Goal: Task Accomplishment & Management: Use online tool/utility

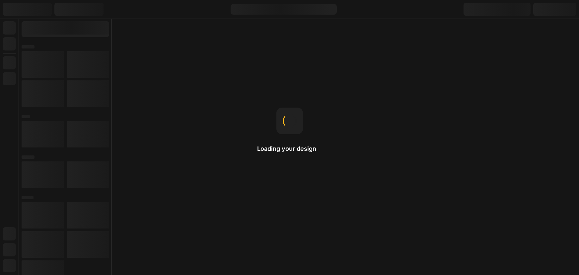
select select "English"
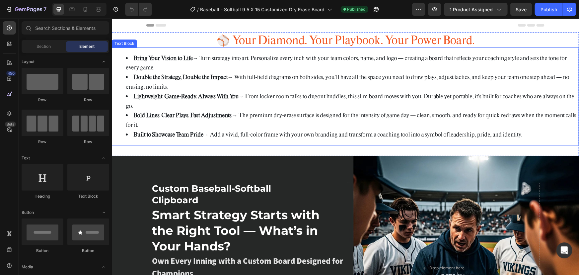
click at [242, 74] on li "Double the Strategy, Double the Impact → With full-field diagrams on both sides…" at bounding box center [351, 81] width 452 height 19
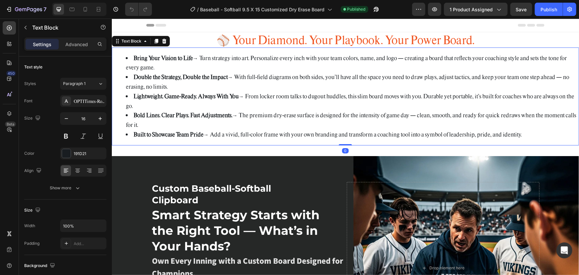
click at [242, 75] on li "Double the Strategy, Double the Impact → With full-field diagrams on both sides…" at bounding box center [351, 81] width 452 height 19
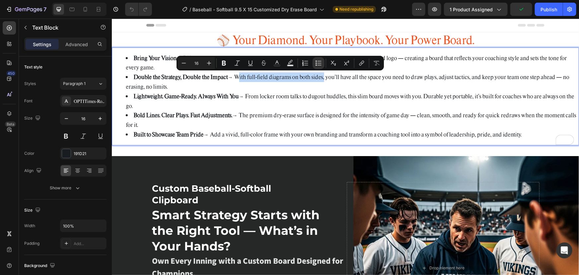
drag, startPoint x: 237, startPoint y: 76, endPoint x: 324, endPoint y: 76, distance: 87.2
click at [324, 76] on li "Double the Strategy, Double the Impact → With full-field diagrams on both sides…" at bounding box center [351, 81] width 452 height 19
copy li "With full-field diagrams on both sides"
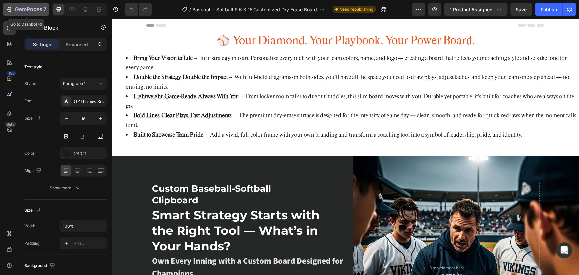
click at [20, 9] on icon "button" at bounding box center [28, 10] width 27 height 6
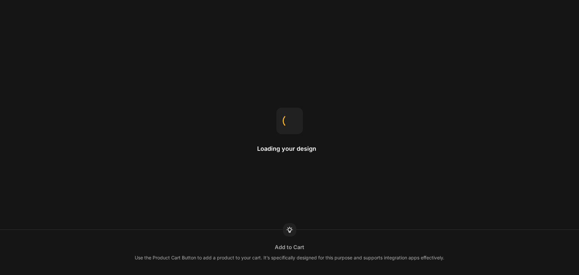
select select "English"
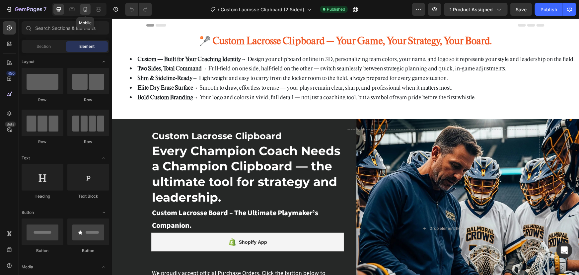
click at [87, 9] on icon at bounding box center [86, 9] width 4 height 5
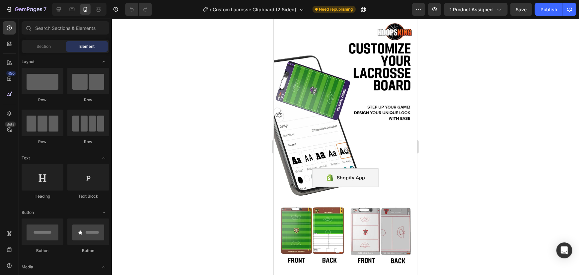
scroll to position [1850, 0]
click at [14, 7] on div "7" at bounding box center [26, 9] width 41 height 8
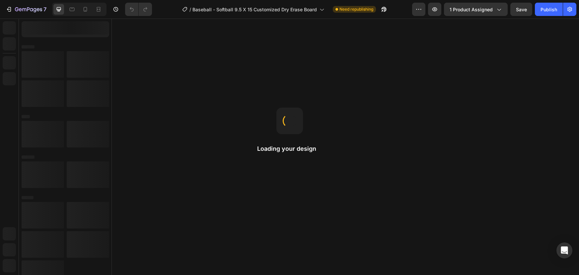
select select "English"
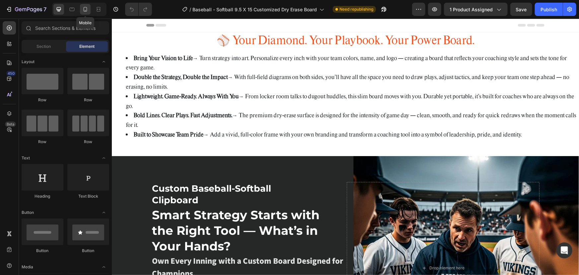
click at [85, 10] on icon at bounding box center [85, 9] width 7 height 7
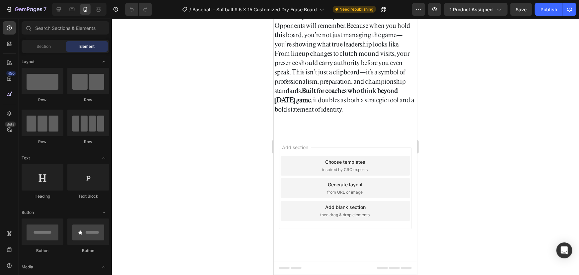
scroll to position [4169, 0]
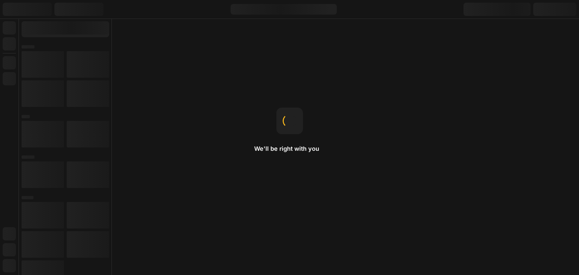
select select "English"
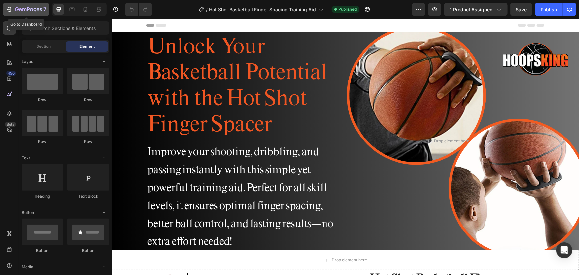
click at [11, 12] on icon "button" at bounding box center [9, 9] width 7 height 7
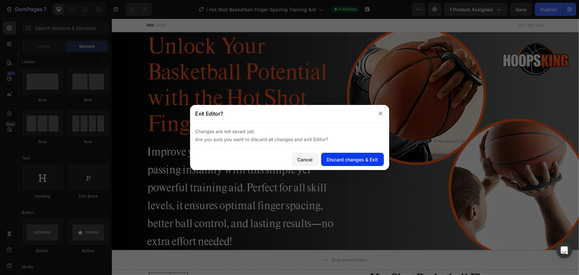
click at [338, 161] on div "Discard changes & Exit" at bounding box center [352, 159] width 51 height 7
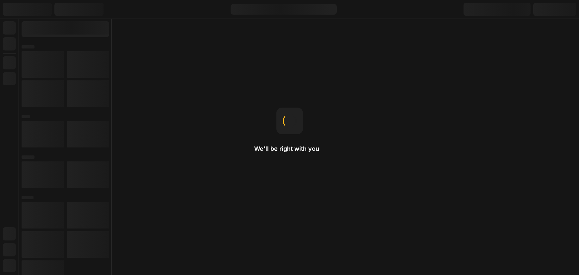
select select "English"
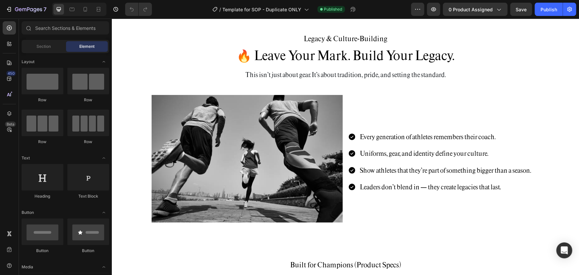
scroll to position [862, 0]
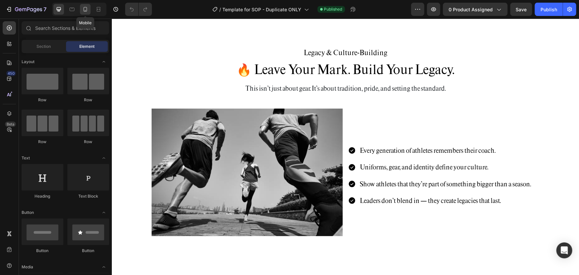
click at [82, 10] on icon at bounding box center [85, 9] width 7 height 7
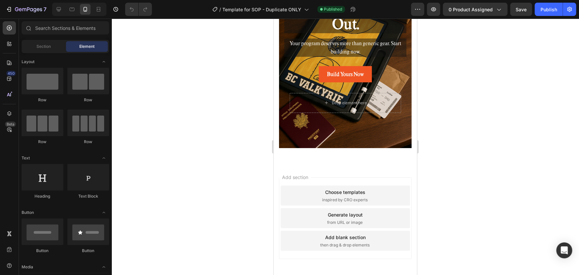
scroll to position [1987, 0]
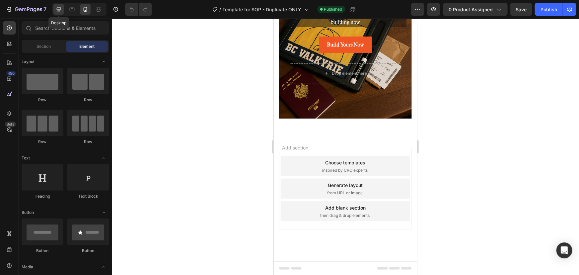
click at [61, 10] on icon at bounding box center [58, 9] width 7 height 7
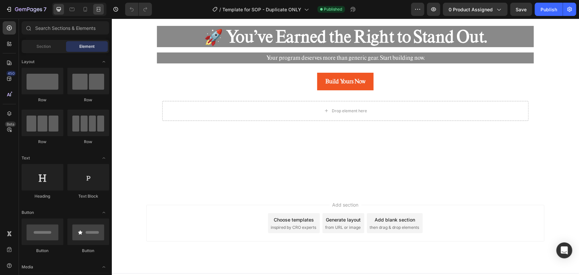
scroll to position [1999, 0]
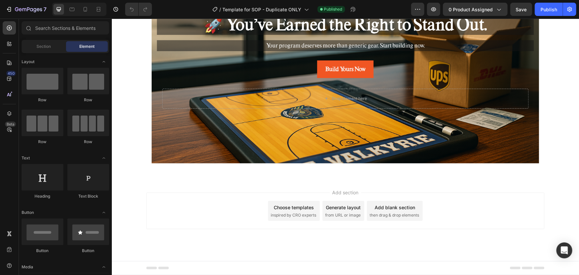
click at [371, 208] on div "Add blank section then drag & drop elements" at bounding box center [394, 210] width 56 height 20
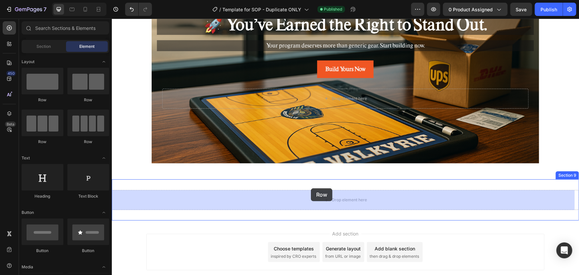
drag, startPoint x: 157, startPoint y: 99, endPoint x: 310, endPoint y: 188, distance: 177.1
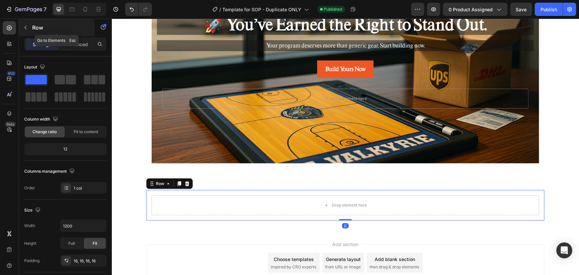
click at [26, 27] on icon "button" at bounding box center [25, 27] width 5 height 5
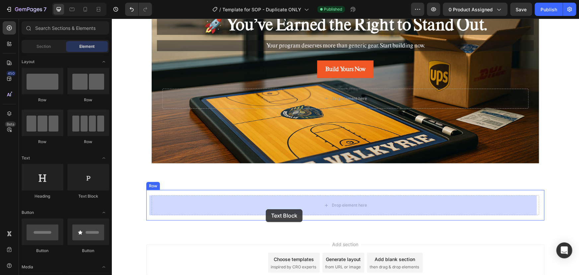
drag, startPoint x: 203, startPoint y: 194, endPoint x: 265, endPoint y: 209, distance: 63.9
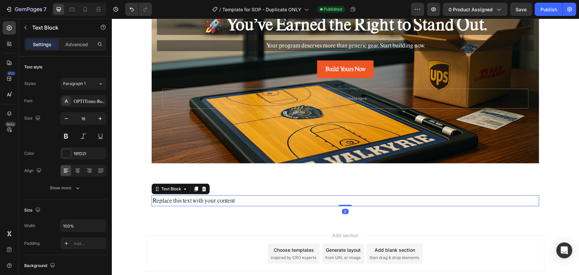
click at [233, 204] on div "Replace this text with your content" at bounding box center [344, 200] width 387 height 11
click at [233, 204] on p "Replace this text with your content" at bounding box center [345, 200] width 386 height 10
click at [233, 203] on p "Replace this text with your content" at bounding box center [345, 200] width 386 height 10
click at [234, 202] on p "Replace this text with your content" at bounding box center [345, 200] width 386 height 10
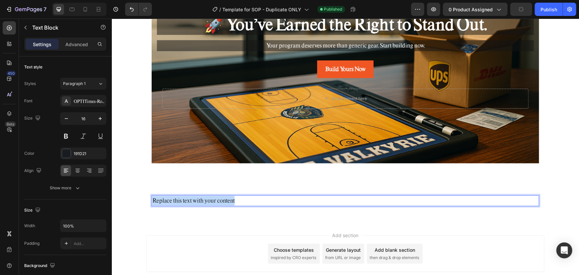
click at [234, 202] on p "Replace this text with your content" at bounding box center [345, 200] width 386 height 10
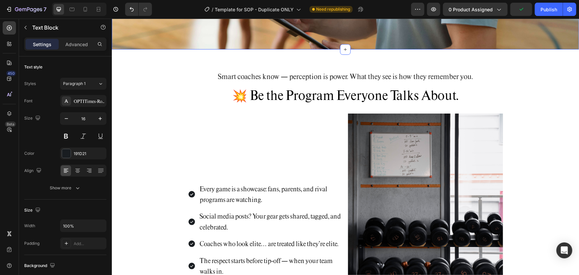
scroll to position [211, 0]
click at [342, 49] on icon at bounding box center [344, 48] width 5 height 5
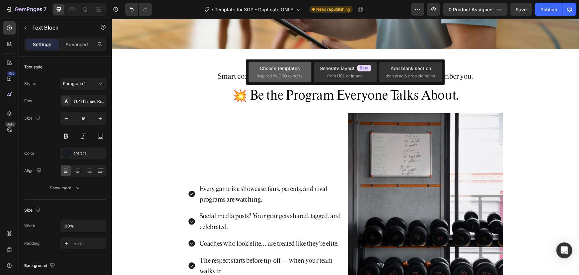
click at [291, 72] on div "Choose templates inspired by CRO experts" at bounding box center [280, 72] width 46 height 14
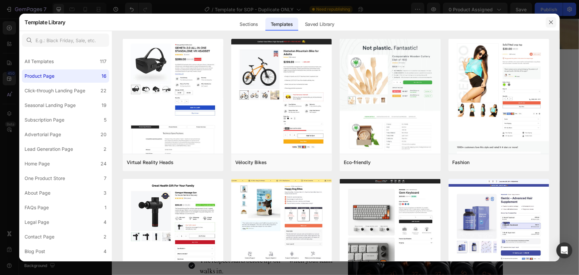
click at [552, 21] on icon "button" at bounding box center [550, 22] width 5 height 5
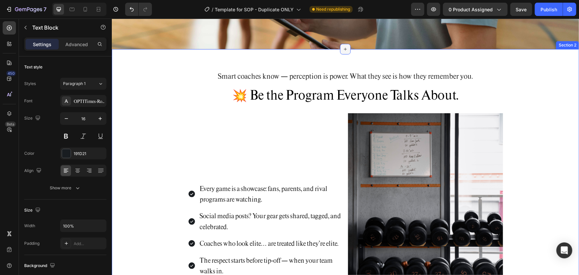
click at [340, 50] on div at bounding box center [345, 48] width 11 height 11
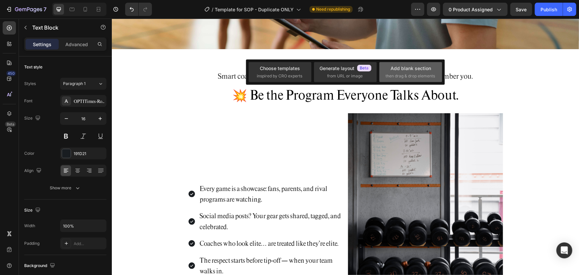
click at [403, 73] on span "then drag & drop elements" at bounding box center [409, 76] width 49 height 6
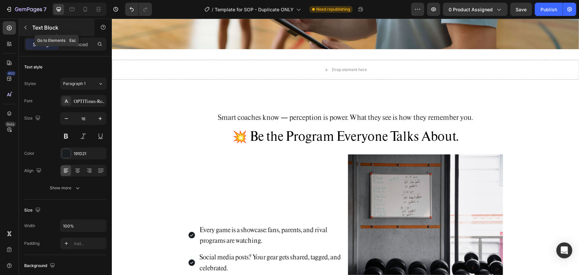
click at [25, 27] on icon "button" at bounding box center [25, 27] width 5 height 5
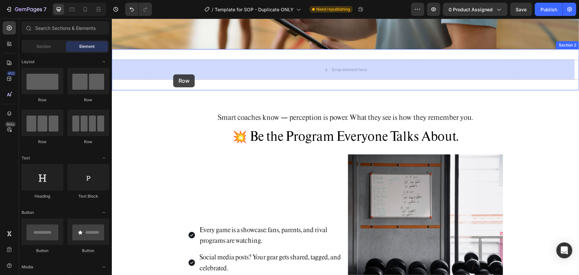
drag, startPoint x: 184, startPoint y: 99, endPoint x: 173, endPoint y: 74, distance: 27.9
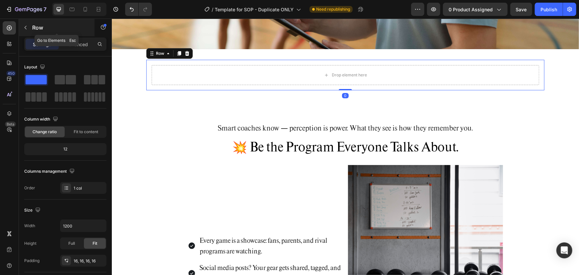
click at [27, 28] on icon "button" at bounding box center [25, 27] width 5 height 5
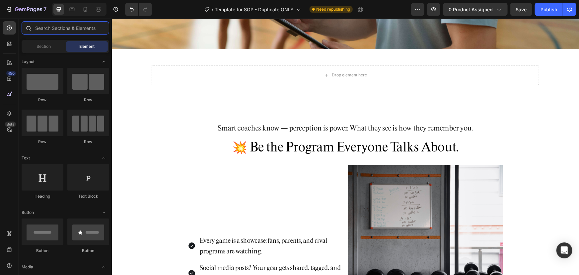
click at [42, 27] on input "text" at bounding box center [66, 27] width 88 height 13
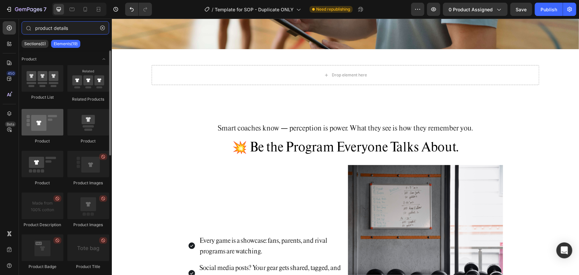
type input "product details"
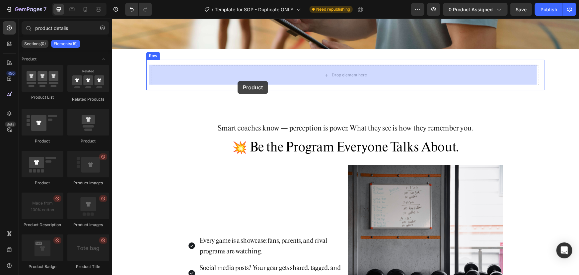
drag, startPoint x: 155, startPoint y: 145, endPoint x: 237, endPoint y: 81, distance: 104.5
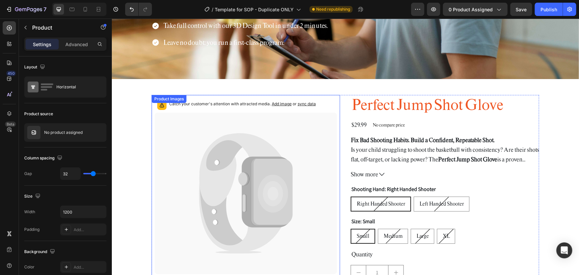
scroll to position [181, 0]
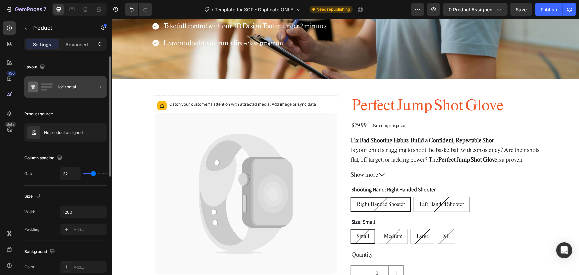
click at [88, 89] on div "Horizontal" at bounding box center [76, 86] width 40 height 15
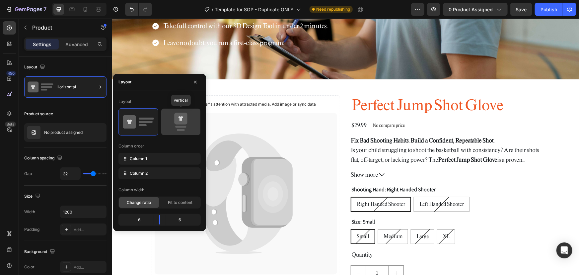
click at [190, 119] on icon at bounding box center [180, 121] width 31 height 19
type input "16"
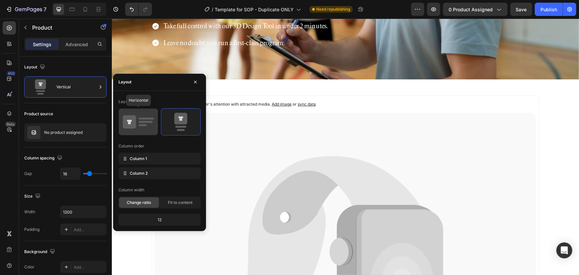
click at [145, 114] on icon at bounding box center [138, 121] width 31 height 19
type input "32"
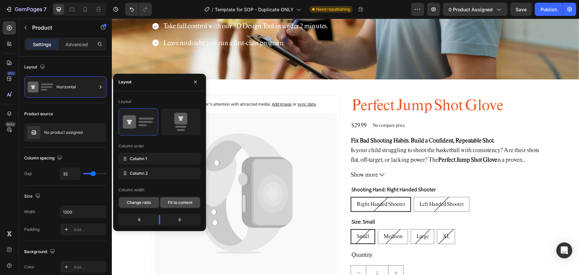
click at [173, 202] on span "Fit to content" at bounding box center [180, 202] width 25 height 6
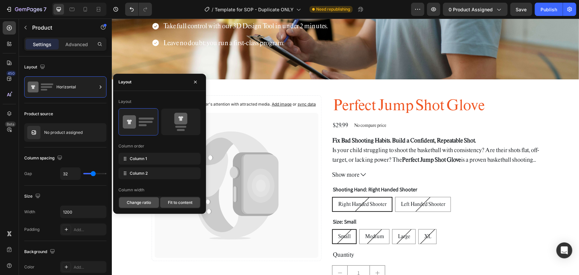
click at [140, 200] on span "Change ratio" at bounding box center [139, 202] width 24 height 6
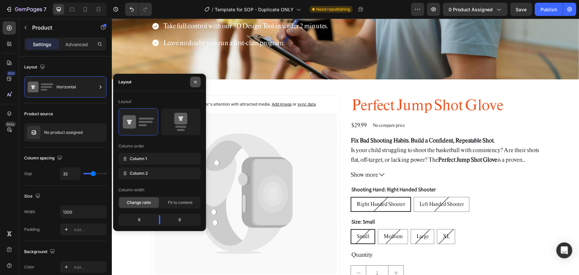
click at [194, 80] on icon "button" at bounding box center [195, 81] width 5 height 5
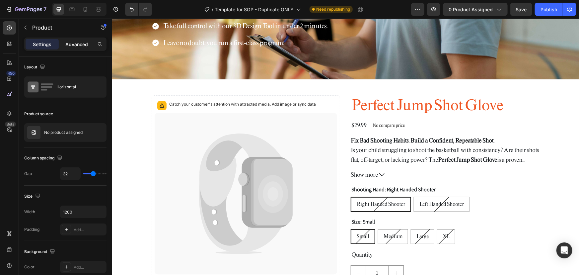
click at [76, 46] on p "Advanced" at bounding box center [76, 44] width 23 height 7
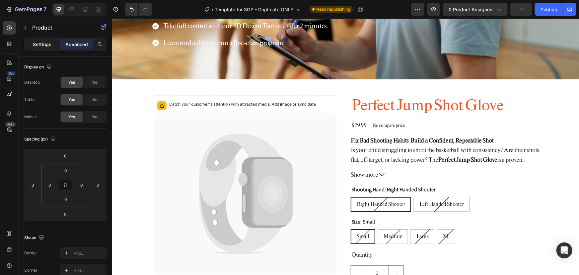
click at [43, 44] on p "Settings" at bounding box center [42, 44] width 19 height 7
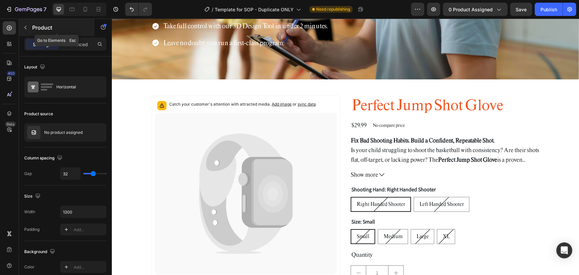
click at [26, 30] on button "button" at bounding box center [25, 27] width 11 height 11
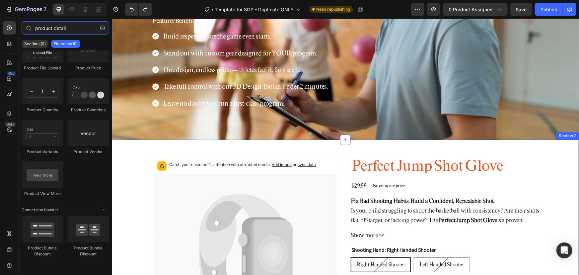
scroll to position [0, 0]
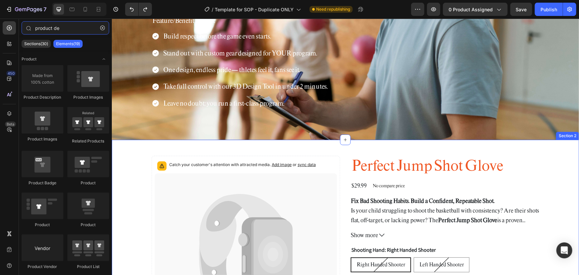
type input "product de"
click at [362, 143] on div "Catch your customer's attention with attracted media. Add image or sync data Pr…" at bounding box center [344, 273] width 467 height 268
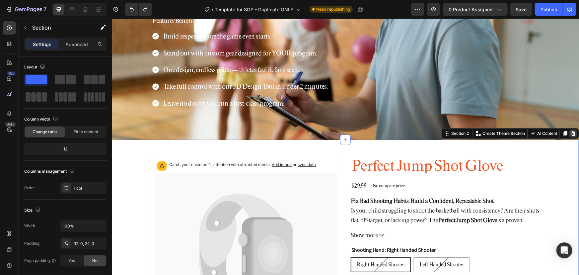
click at [570, 132] on icon at bounding box center [572, 132] width 5 height 5
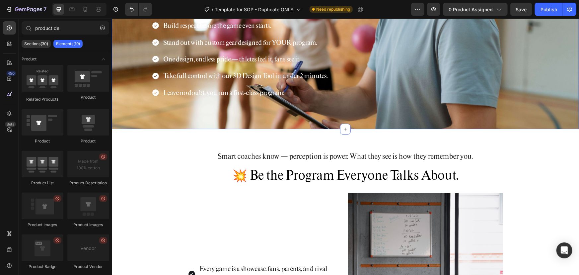
scroll to position [120, 0]
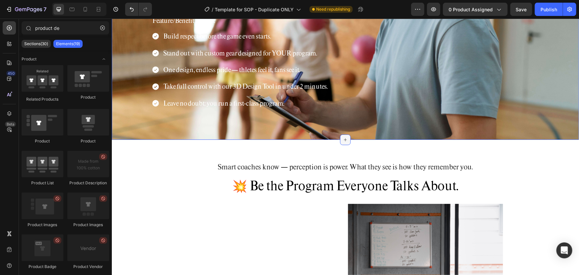
click at [342, 140] on icon at bounding box center [344, 139] width 5 height 5
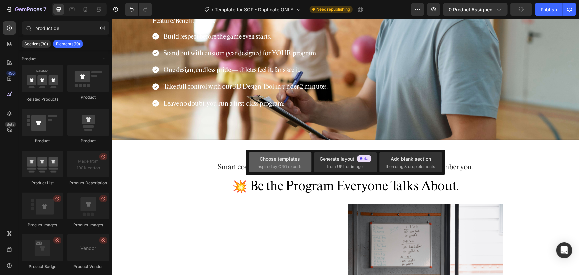
click at [288, 161] on div "Choose templates" at bounding box center [280, 158] width 40 height 7
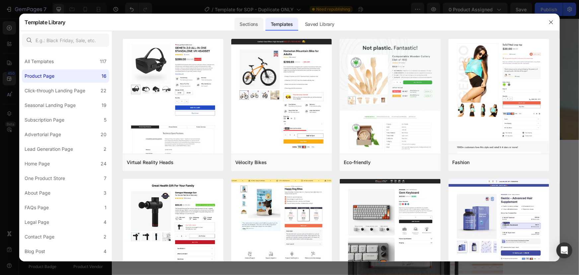
click at [252, 22] on div "Sections" at bounding box center [248, 24] width 29 height 13
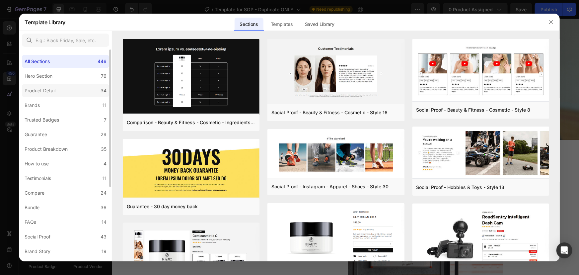
click at [63, 90] on label "Product Detail 34" at bounding box center [65, 90] width 87 height 13
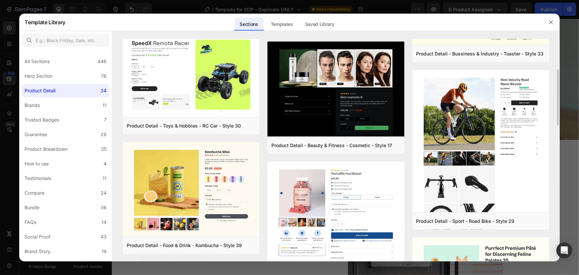
scroll to position [0, 0]
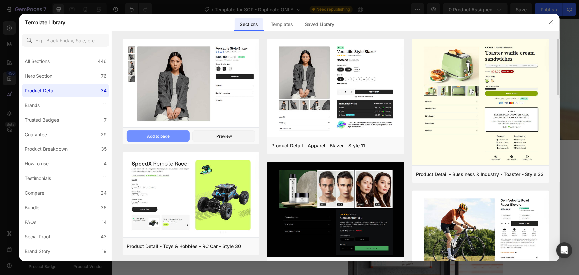
click at [168, 133] on div "Add to page" at bounding box center [158, 136] width 23 height 6
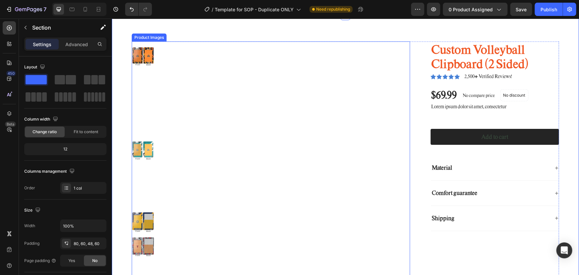
scroll to position [241, 0]
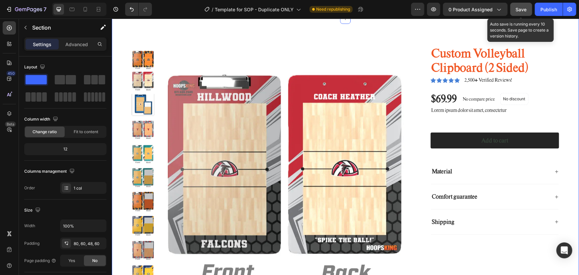
click at [523, 13] on div "Save" at bounding box center [521, 9] width 11 height 7
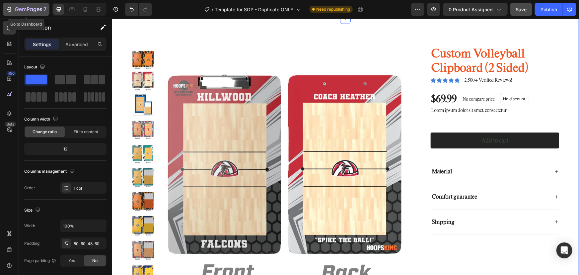
click at [25, 10] on icon "button" at bounding box center [28, 10] width 27 height 6
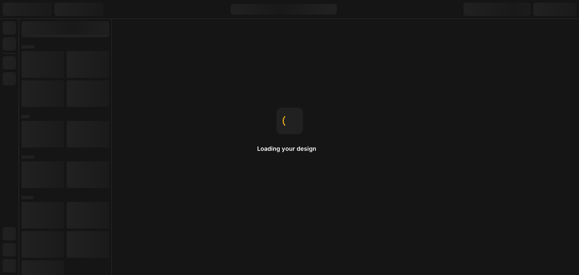
select select "English"
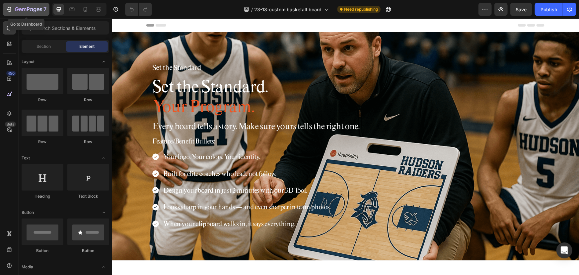
click at [14, 9] on div "7" at bounding box center [26, 9] width 41 height 8
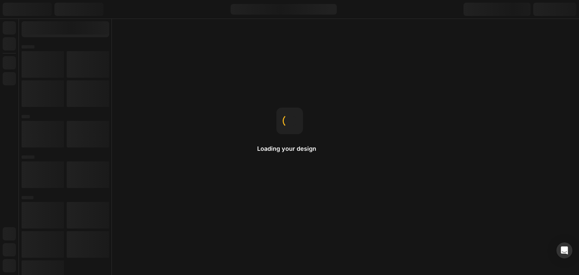
select select "English"
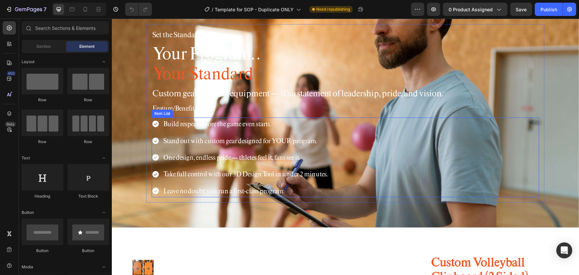
scroll to position [30, 0]
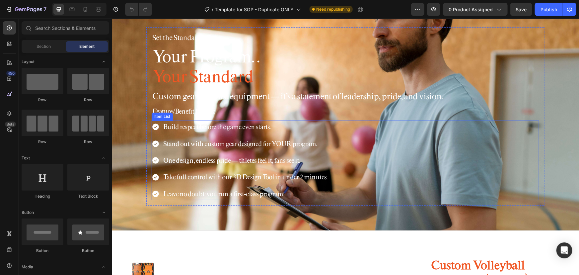
click at [155, 122] on icon at bounding box center [155, 126] width 8 height 8
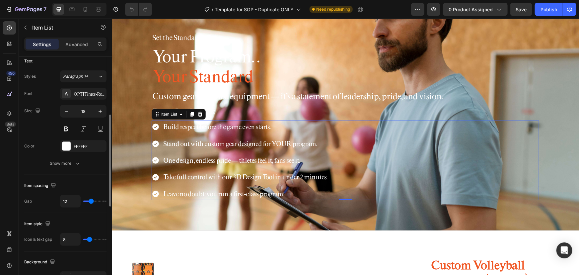
scroll to position [211, 0]
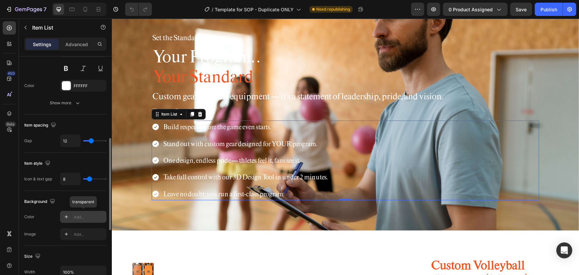
click at [67, 216] on icon at bounding box center [66, 216] width 5 height 5
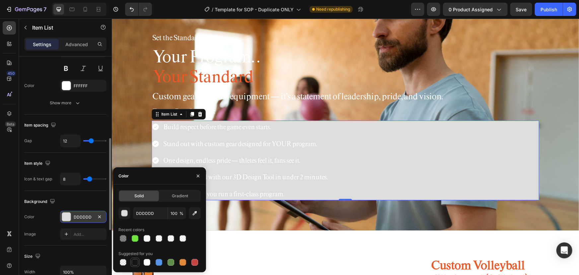
click at [136, 265] on div at bounding box center [135, 262] width 7 height 7
type input "151515"
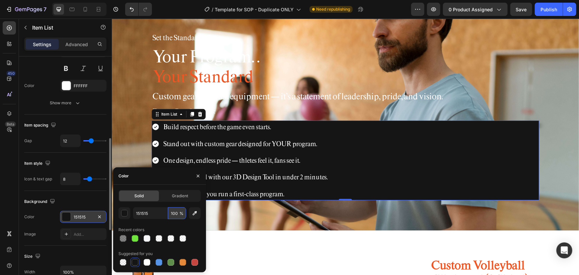
click at [175, 212] on input "100" at bounding box center [177, 213] width 18 height 12
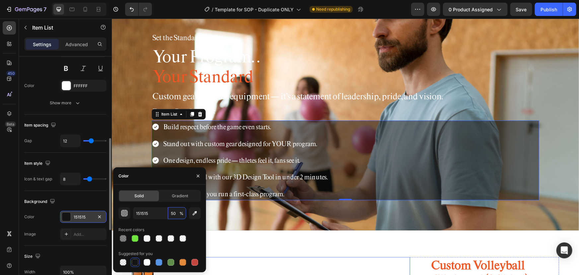
type input "50"
click at [347, 87] on div "Your Program. . Your Standard Heading" at bounding box center [344, 66] width 387 height 48
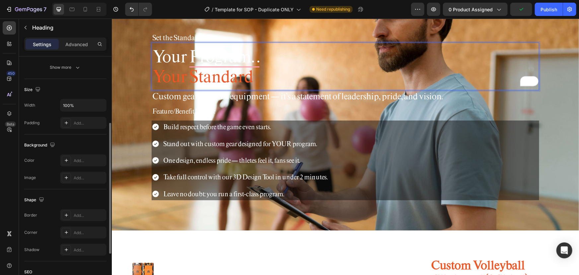
scroll to position [181, 0]
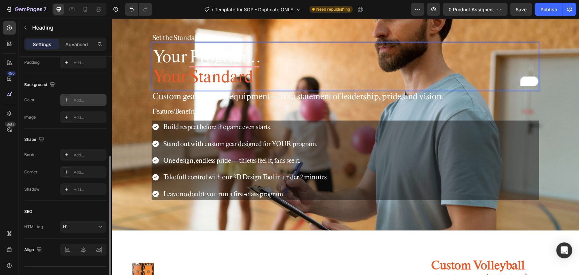
click at [85, 102] on div "Add..." at bounding box center [89, 100] width 31 height 6
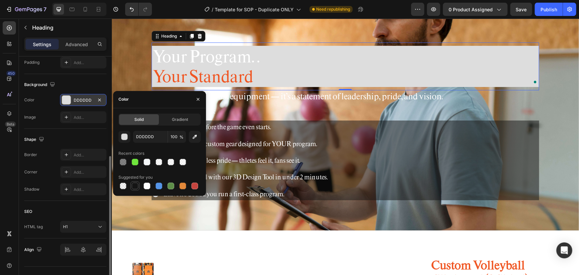
click at [135, 186] on div at bounding box center [135, 185] width 7 height 7
type input "151515"
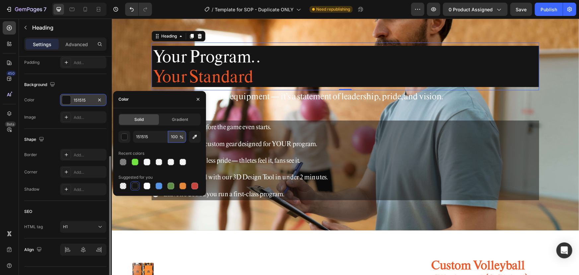
click at [173, 133] on input "100" at bounding box center [177, 137] width 18 height 12
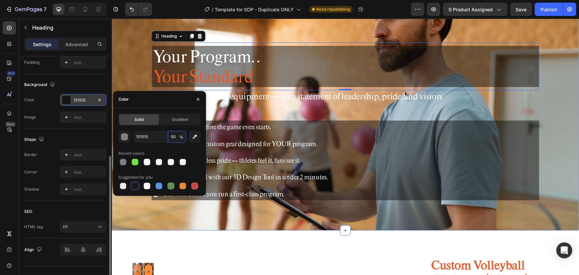
type input "50"
click at [296, 97] on h2 "Custom gear isn’t just equipment — it’s a statement of leadership, pride, and v…" at bounding box center [344, 96] width 387 height 12
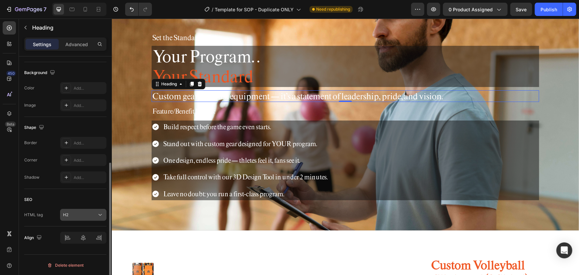
scroll to position [133, 0]
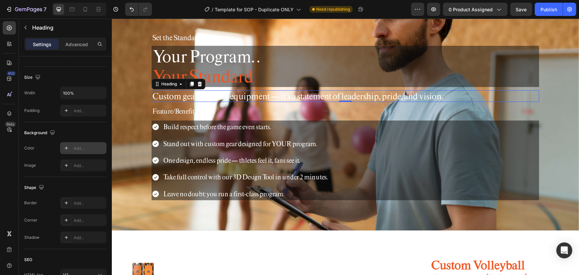
click at [79, 149] on div "Add..." at bounding box center [89, 148] width 31 height 6
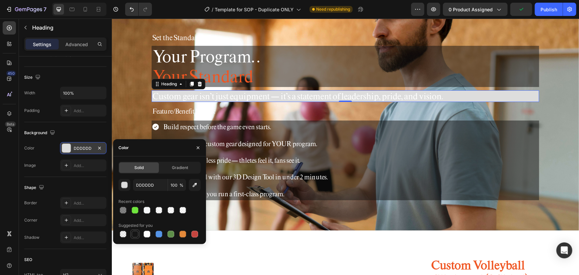
click at [132, 232] on div at bounding box center [135, 233] width 7 height 7
type input "151515"
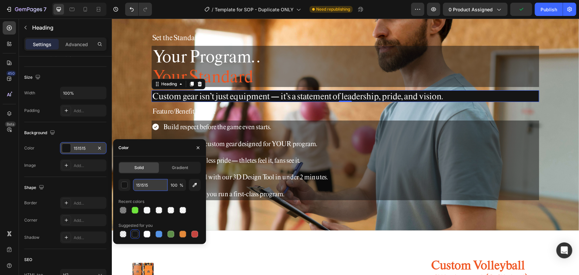
click at [167, 182] on input "151515" at bounding box center [150, 185] width 34 height 12
click at [171, 182] on input "100" at bounding box center [177, 185] width 18 height 12
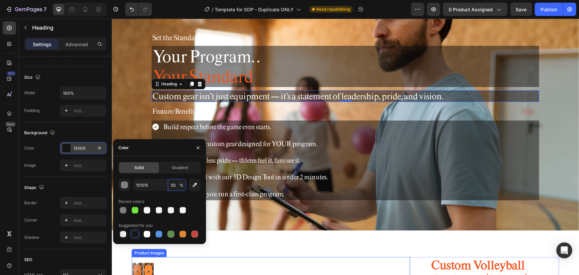
type input "50"
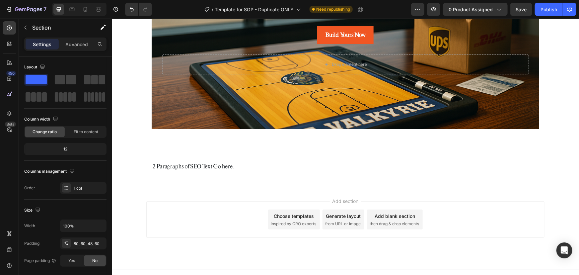
scroll to position [1867, 0]
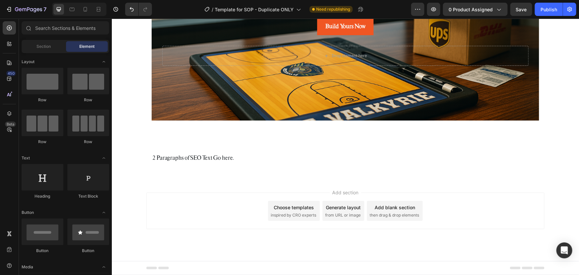
click at [301, 210] on div "Choose templates inspired by CRO experts" at bounding box center [294, 210] width 52 height 20
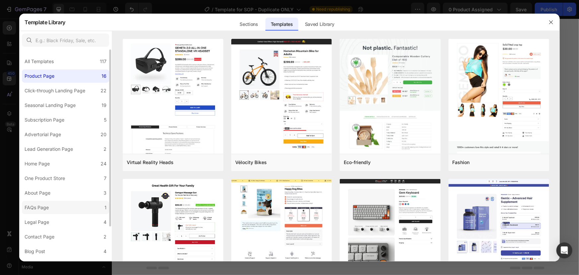
click at [59, 210] on label "FAQs Page 1" at bounding box center [65, 207] width 87 height 13
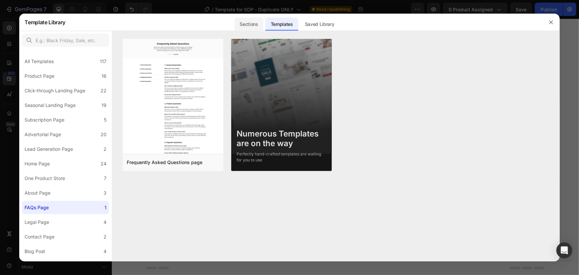
click at [239, 22] on div "Sections" at bounding box center [248, 24] width 29 height 13
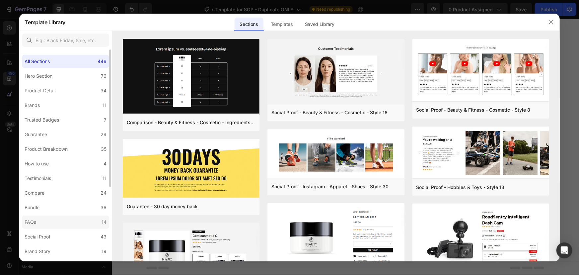
click at [38, 220] on div "FAQs" at bounding box center [32, 222] width 14 height 8
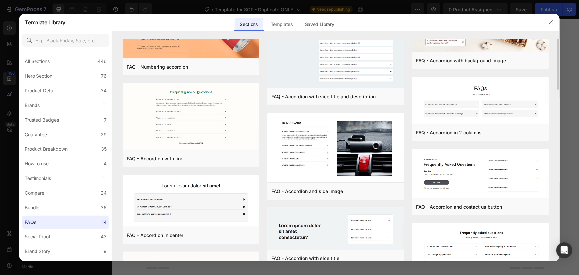
scroll to position [0, 0]
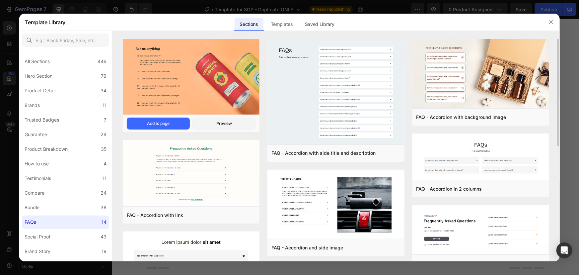
click at [171, 86] on img at bounding box center [191, 77] width 137 height 77
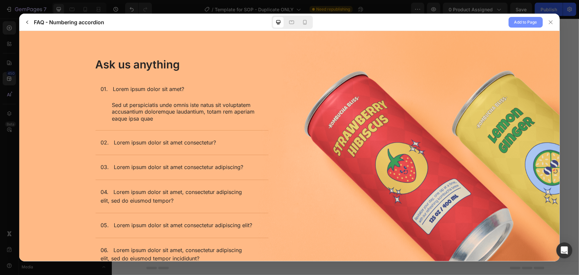
click at [518, 21] on span "Add to Page" at bounding box center [525, 22] width 23 height 8
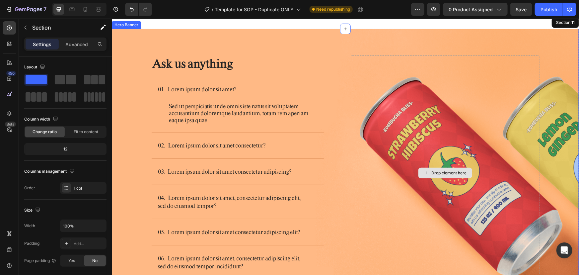
scroll to position [2027, 0]
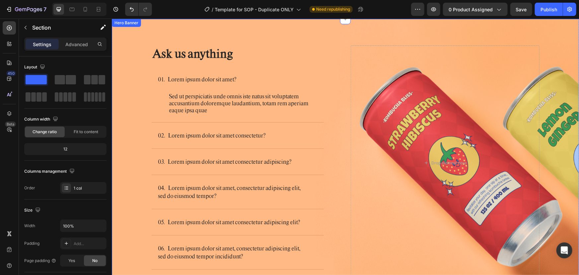
click at [123, 32] on div "Background Image" at bounding box center [344, 156] width 467 height 274
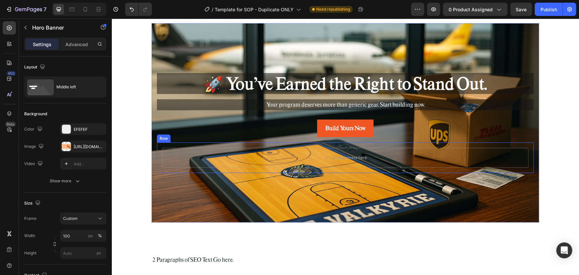
scroll to position [1756, 0]
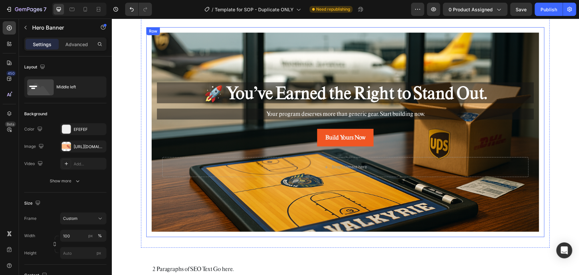
click at [198, 29] on div "🚀 You’ve Earned the Right to Stand Out. Heading Your program deserves more than…" at bounding box center [345, 132] width 398 height 210
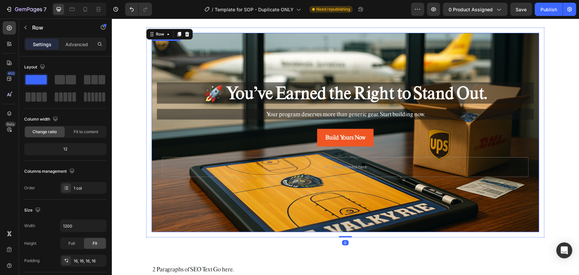
scroll to position [1695, 0]
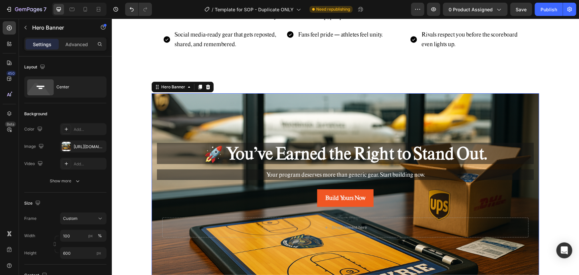
click at [247, 118] on div "Background Image" at bounding box center [344, 192] width 387 height 199
click at [205, 87] on icon at bounding box center [207, 86] width 5 height 5
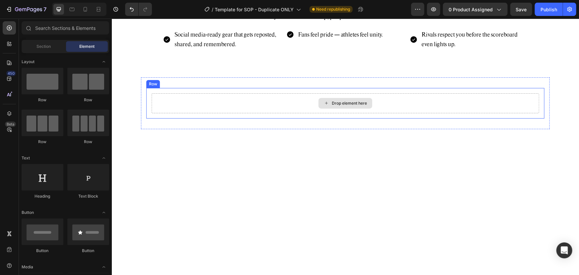
click at [334, 102] on div "Drop element here" at bounding box center [348, 102] width 35 height 5
click at [332, 106] on div "Drop element here" at bounding box center [345, 102] width 54 height 11
click at [52, 50] on div "Section" at bounding box center [44, 46] width 42 height 11
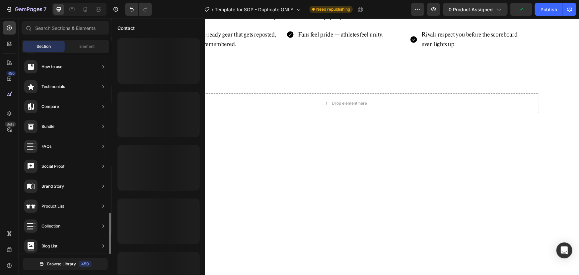
scroll to position [184, 0]
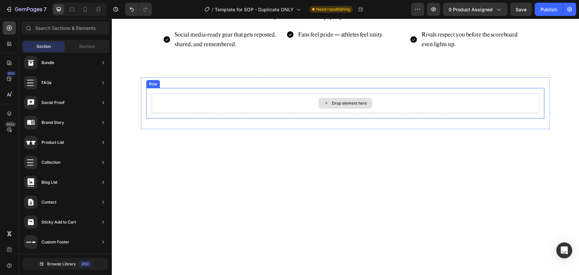
click at [327, 100] on div "Drop element here" at bounding box center [345, 102] width 54 height 11
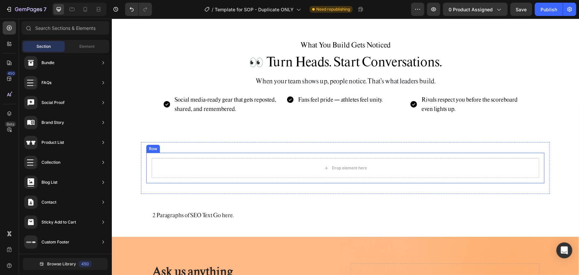
scroll to position [1575, 0]
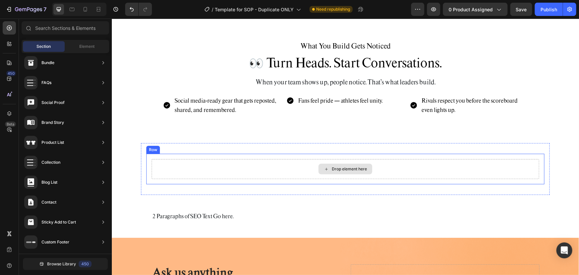
click at [343, 165] on div "Drop element here" at bounding box center [345, 168] width 54 height 11
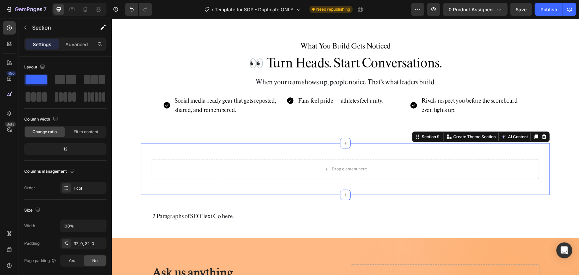
click at [190, 146] on div "Drop element here Row Section 9 Create Theme Section AI Content Write with GemA…" at bounding box center [345, 169] width 409 height 52
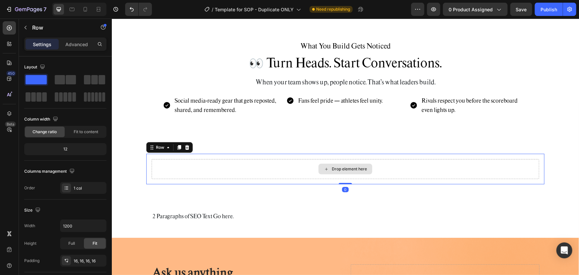
click at [254, 174] on div "Drop element here" at bounding box center [344, 168] width 387 height 20
click at [184, 148] on icon at bounding box center [186, 146] width 5 height 5
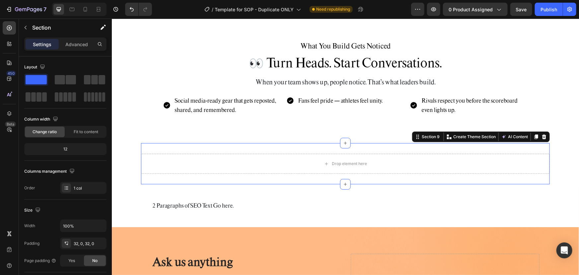
click at [536, 147] on div "Drop element here Section 9 Create Theme Section AI Content Write with GemAI Wh…" at bounding box center [345, 163] width 409 height 41
click at [542, 138] on icon at bounding box center [543, 136] width 4 height 5
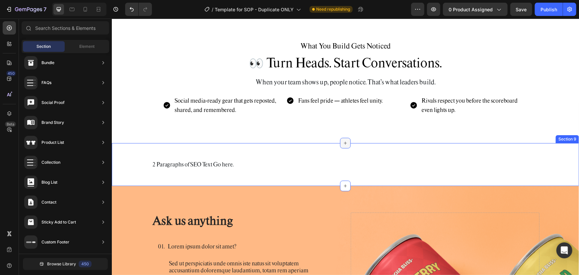
click at [343, 142] on icon at bounding box center [344, 142] width 5 height 5
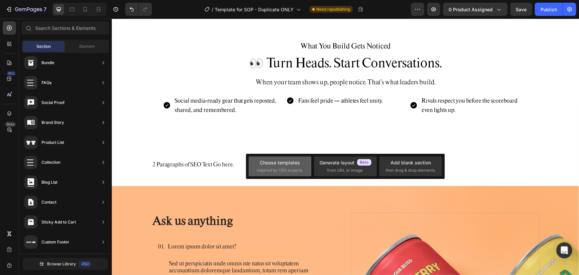
click at [296, 167] on span "inspired by CRO experts" at bounding box center [279, 170] width 45 height 6
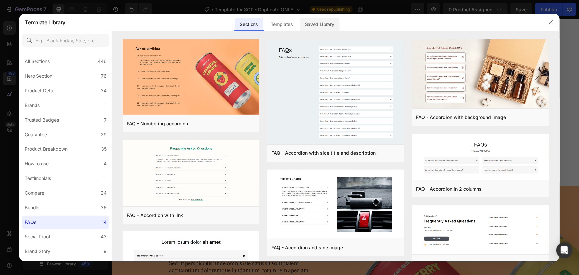
click at [319, 24] on div "Saved Library" at bounding box center [319, 24] width 40 height 13
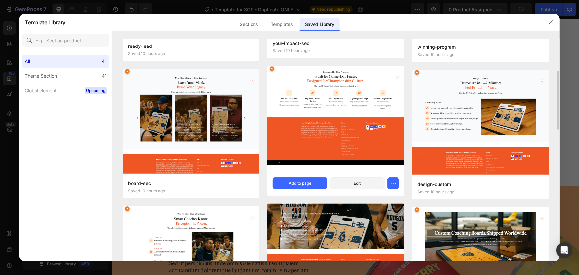
scroll to position [151, 0]
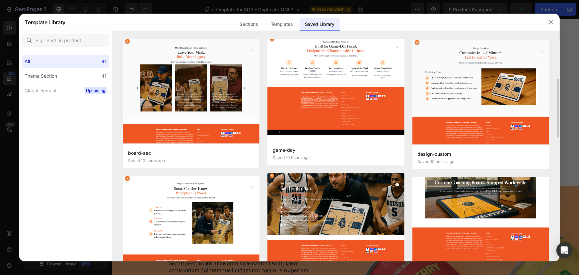
click at [458, 193] on img at bounding box center [480, 219] width 137 height 125
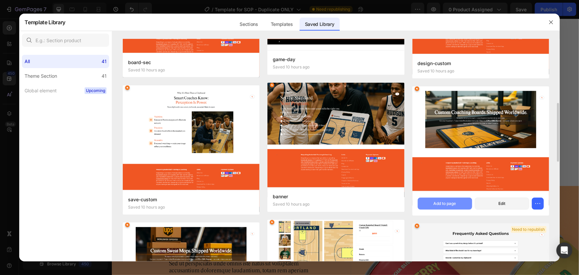
click at [450, 201] on div "Add to page" at bounding box center [444, 203] width 23 height 6
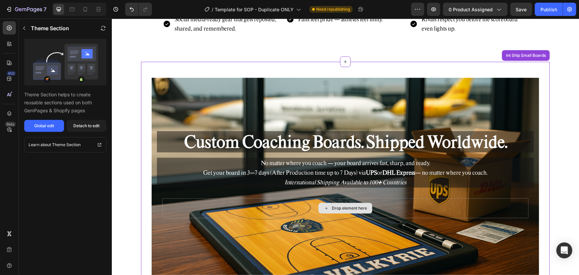
scroll to position [1699, 0]
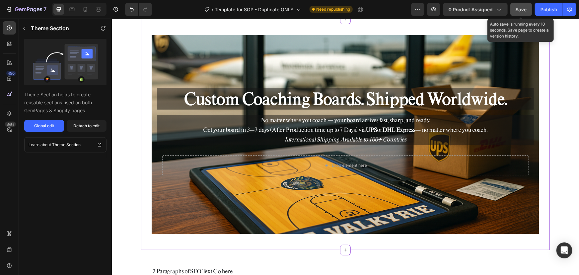
click at [523, 13] on button "Save" at bounding box center [521, 9] width 22 height 13
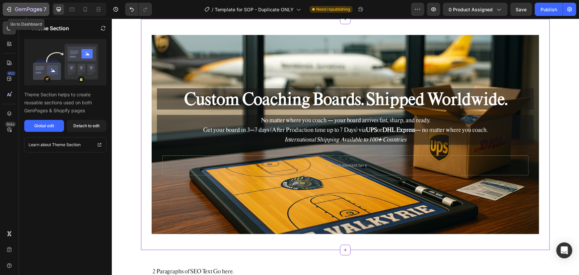
click at [20, 7] on icon "button" at bounding box center [28, 10] width 27 height 6
